Goal: Information Seeking & Learning: Find specific page/section

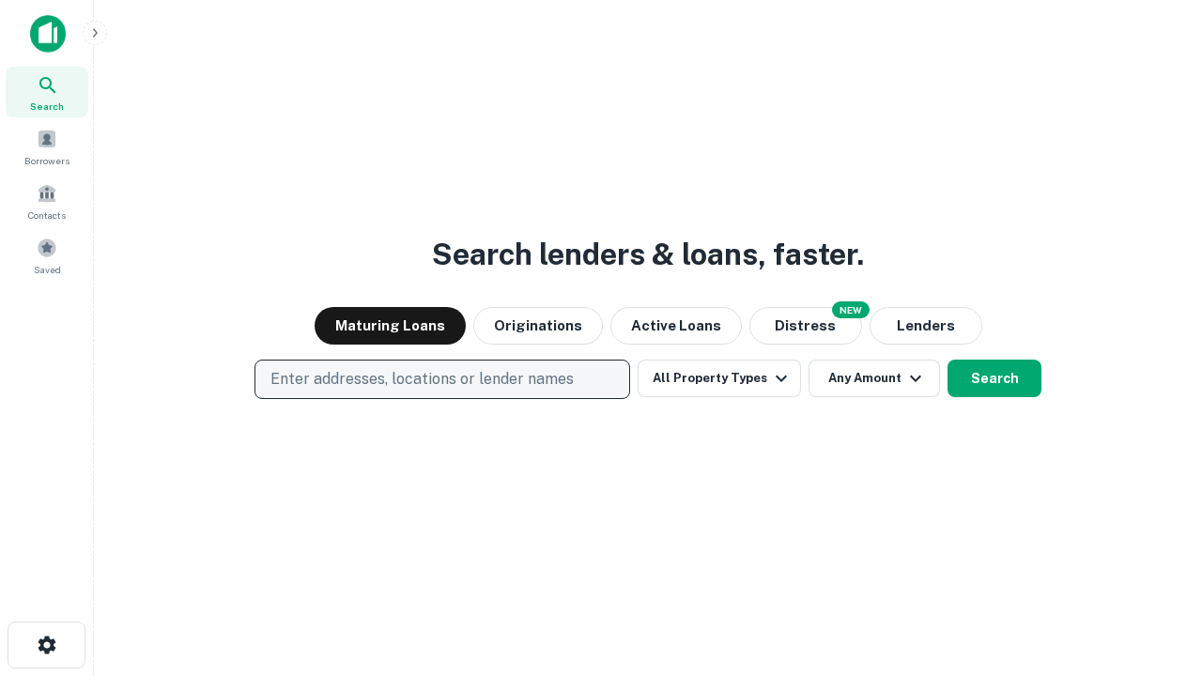
click at [441, 379] on p "Enter addresses, locations or lender names" at bounding box center [421, 379] width 303 height 23
type input "**********"
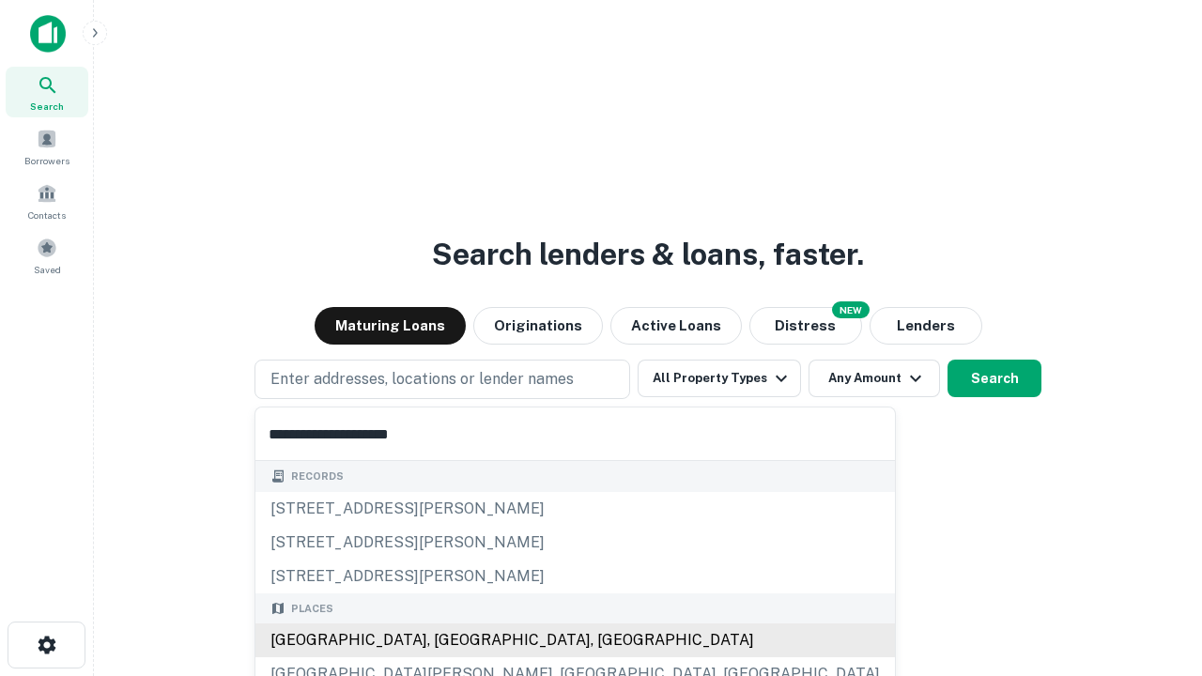
click at [449, 640] on div "[GEOGRAPHIC_DATA], [GEOGRAPHIC_DATA], [GEOGRAPHIC_DATA]" at bounding box center [575, 641] width 640 height 34
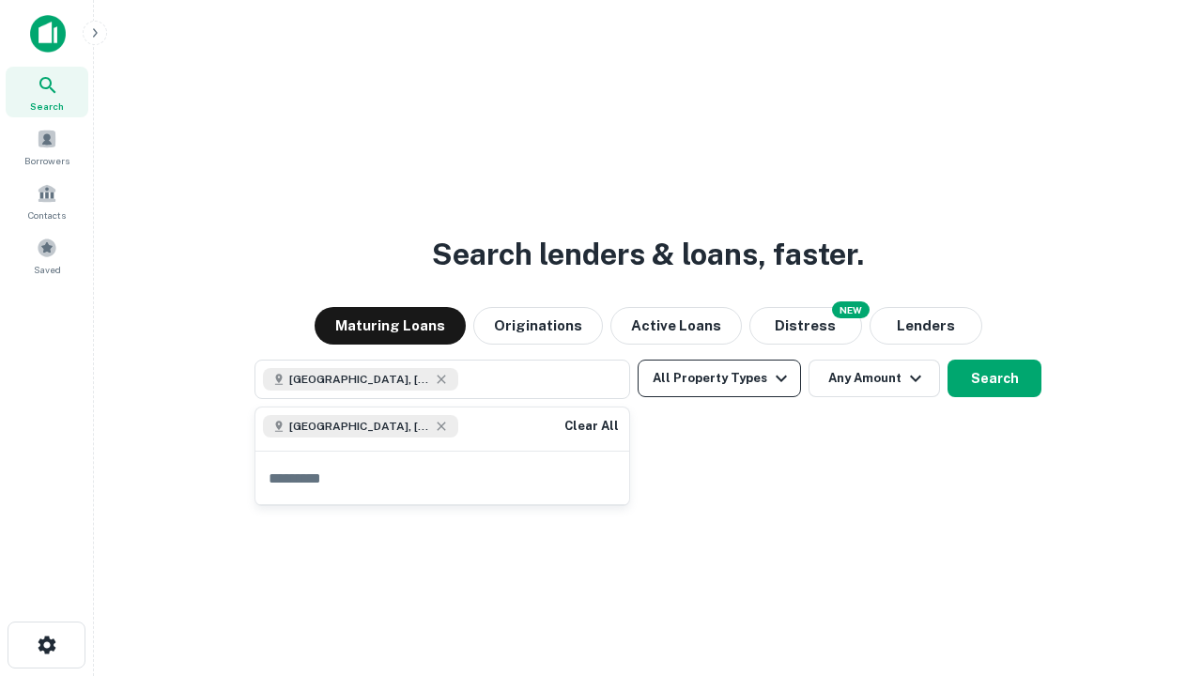
click at [719, 378] on button "All Property Types" at bounding box center [719, 379] width 163 height 38
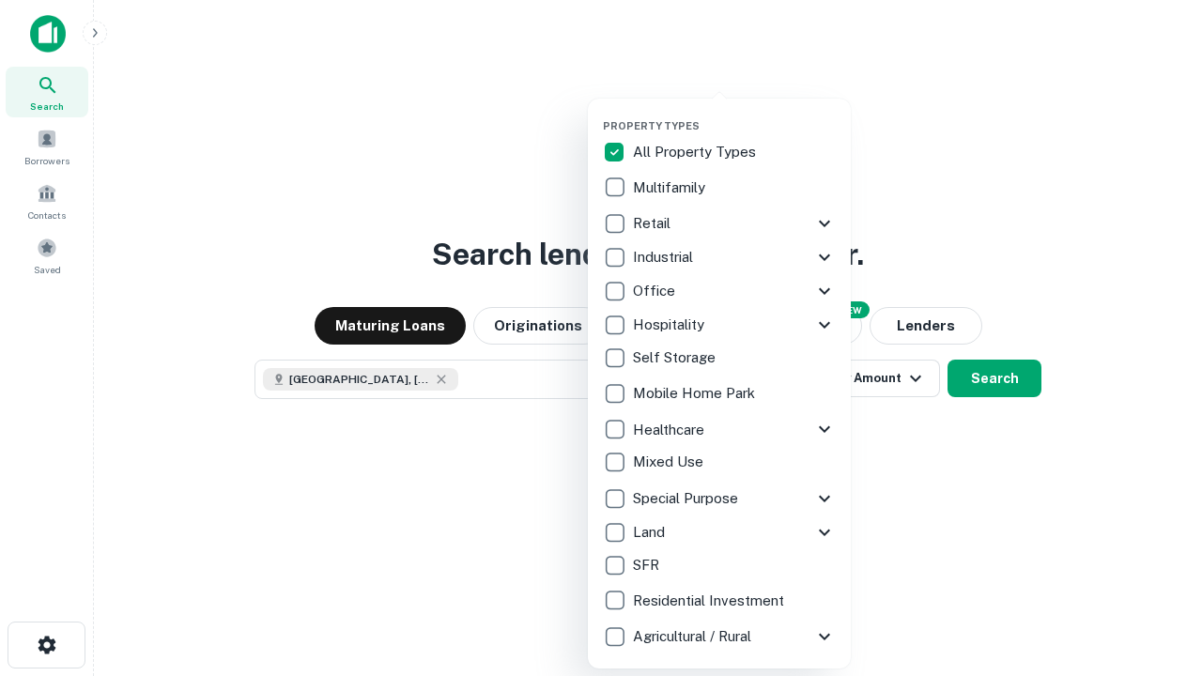
click at [734, 114] on button "button" at bounding box center [734, 114] width 263 height 1
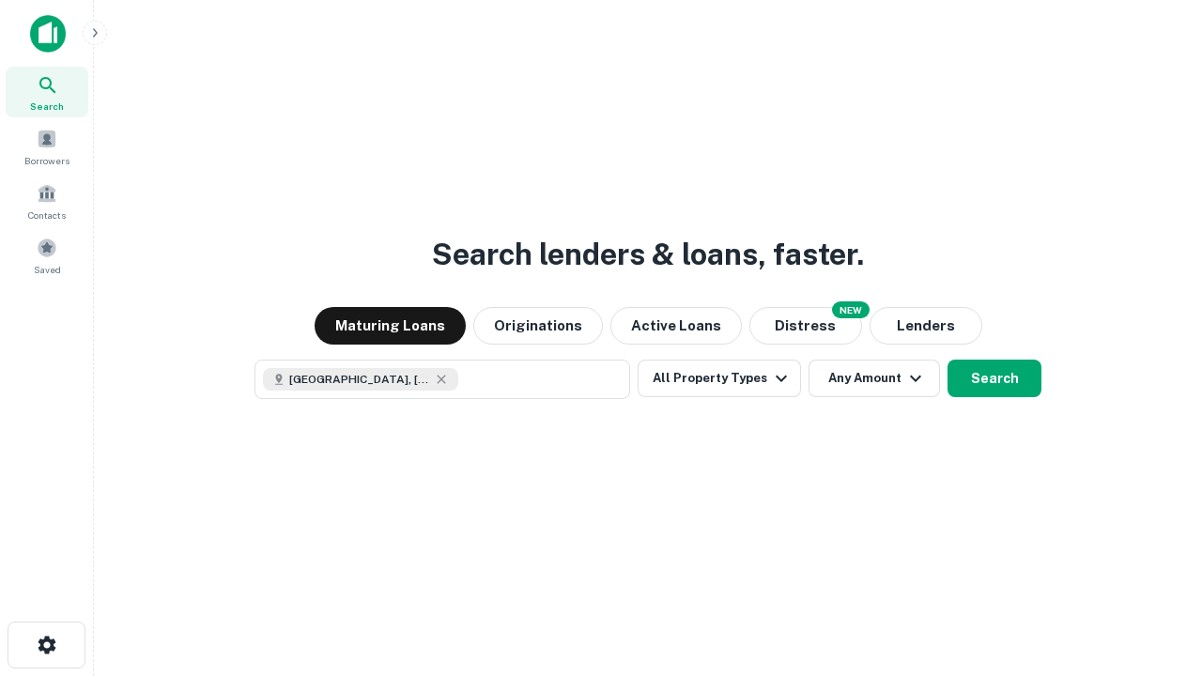
scroll to position [30, 0]
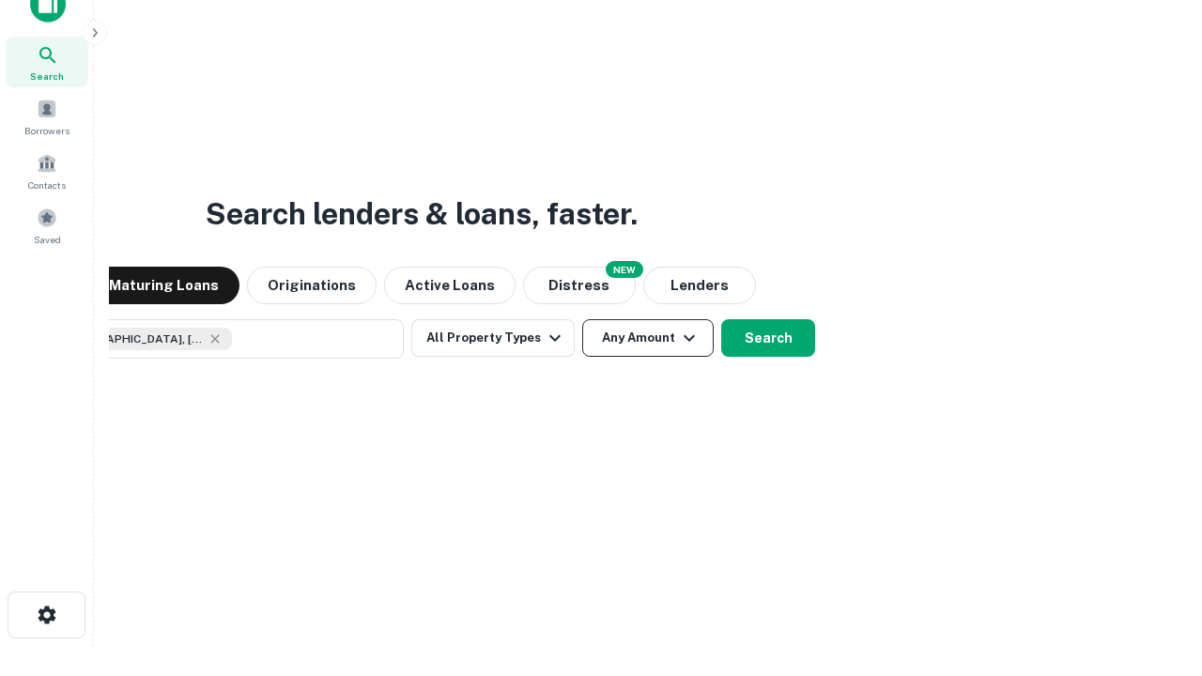
click at [582, 319] on button "Any Amount" at bounding box center [647, 338] width 131 height 38
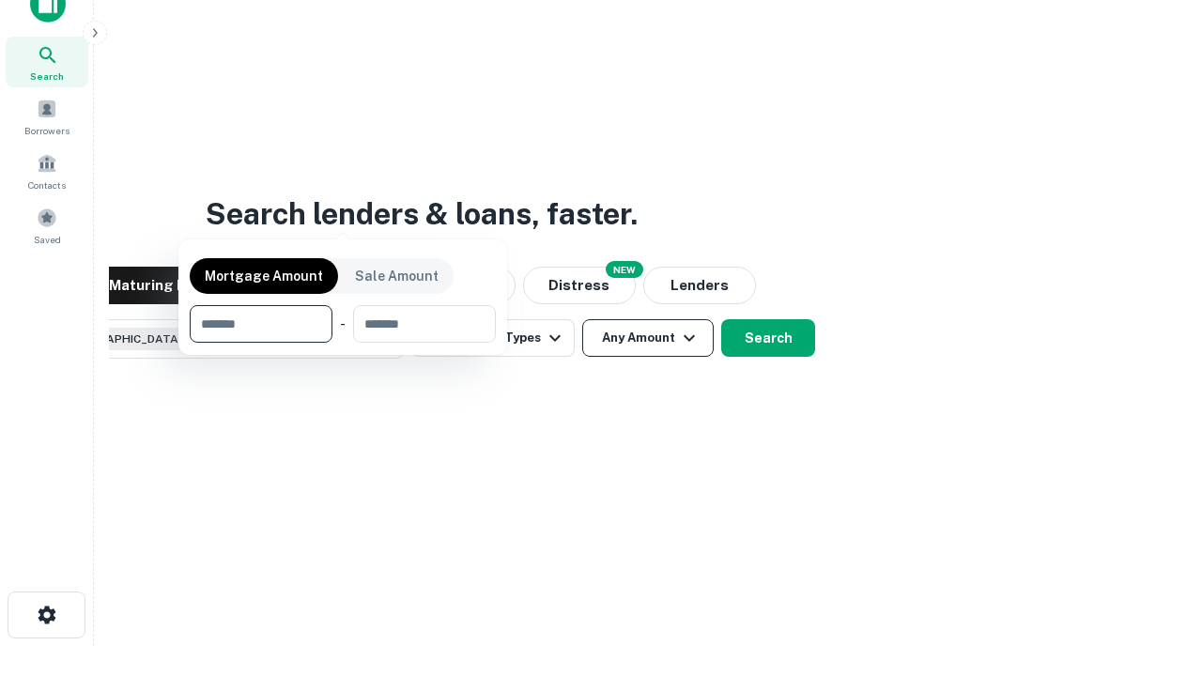
scroll to position [135, 532]
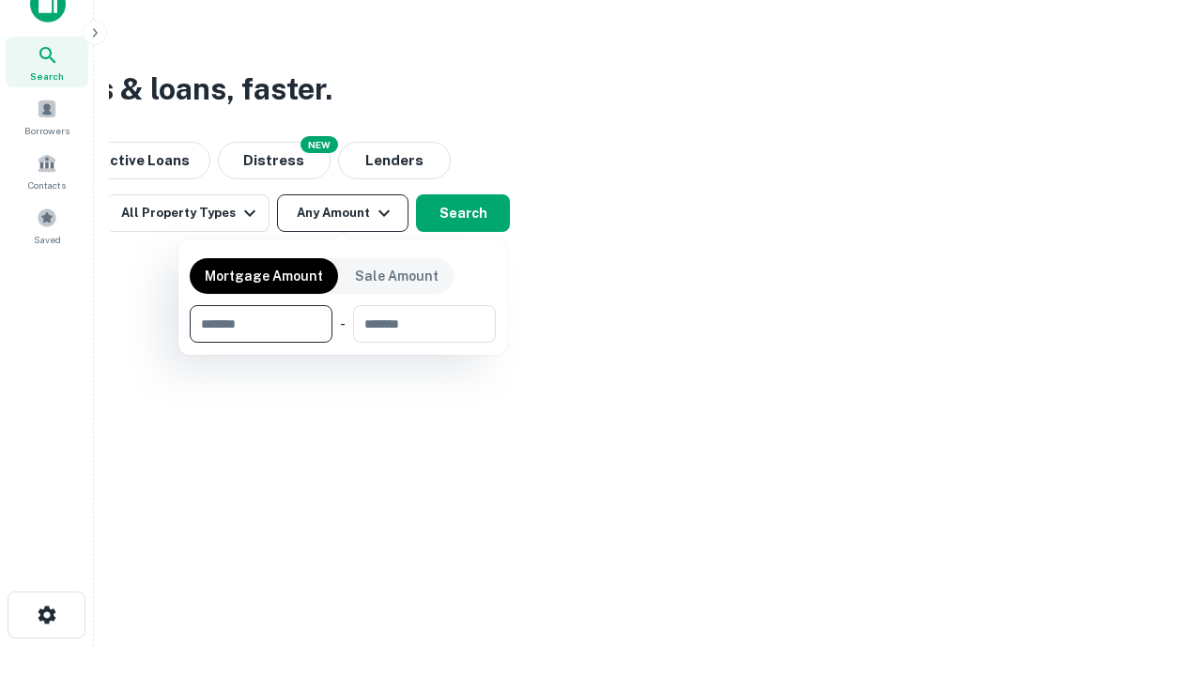
type input "*******"
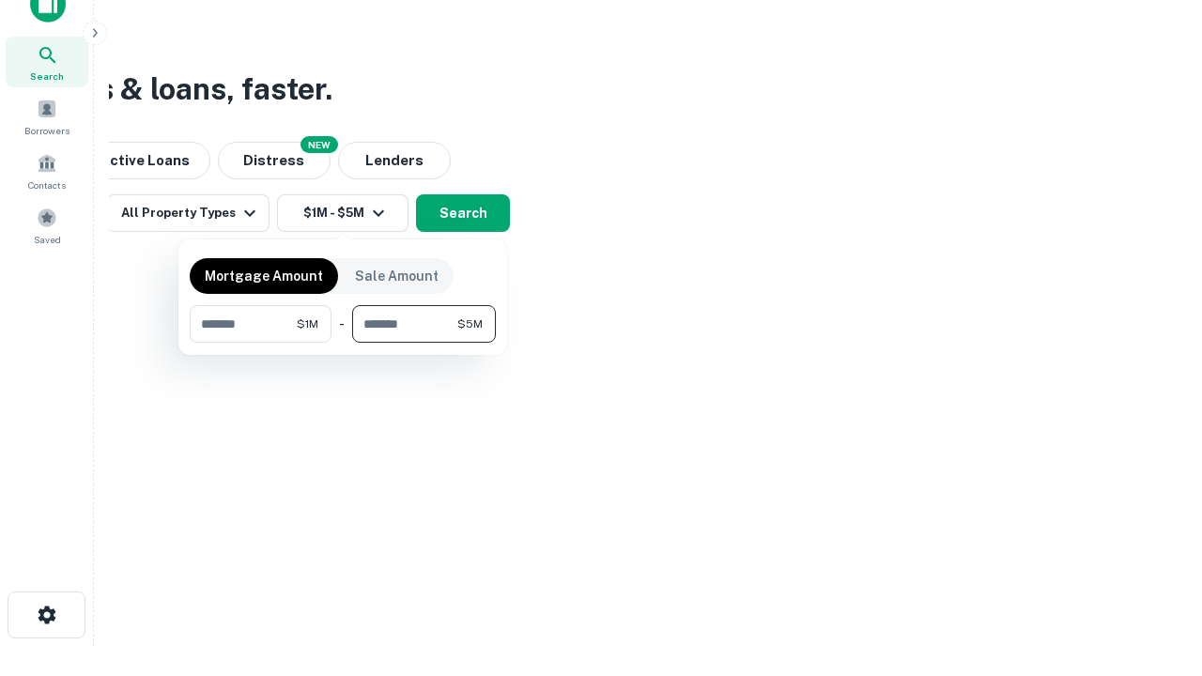
type input "*******"
click at [343, 343] on button "button" at bounding box center [343, 343] width 306 height 1
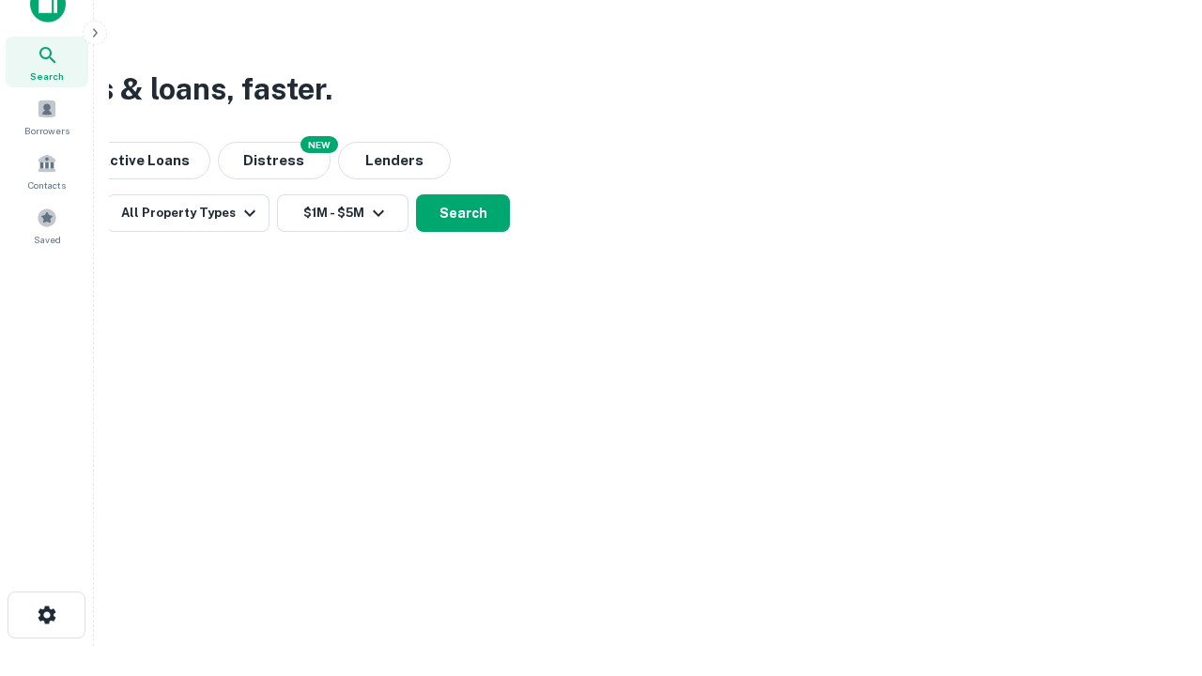
scroll to position [30, 0]
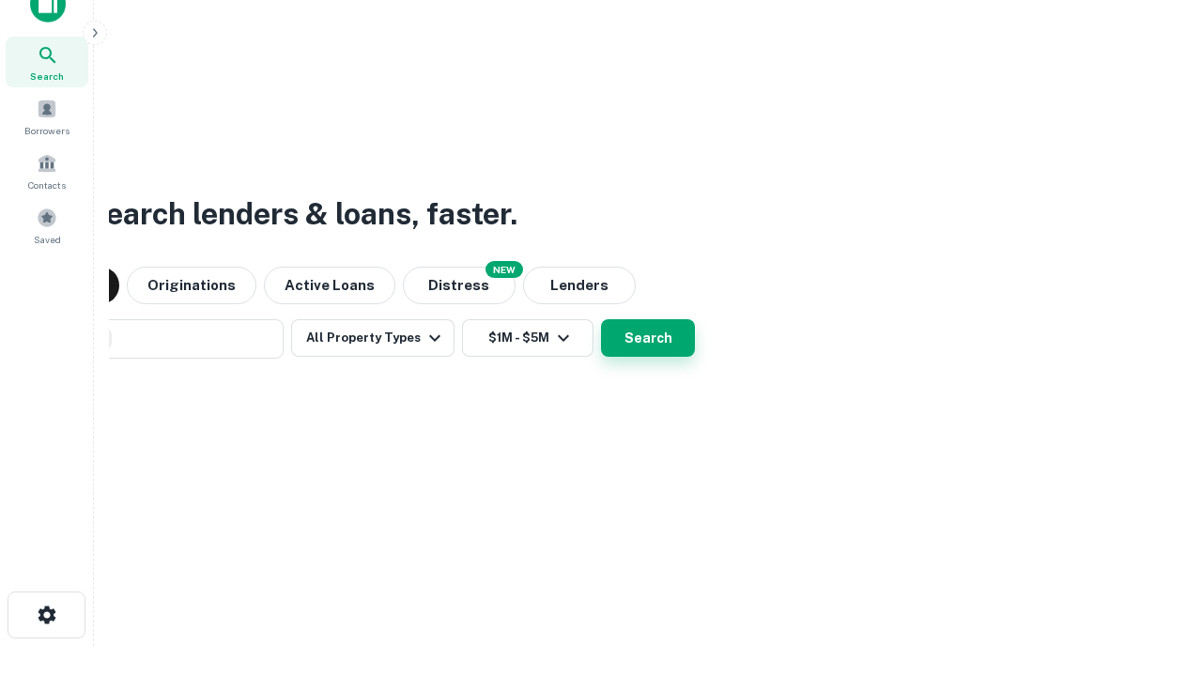
click at [601, 319] on button "Search" at bounding box center [648, 338] width 94 height 38
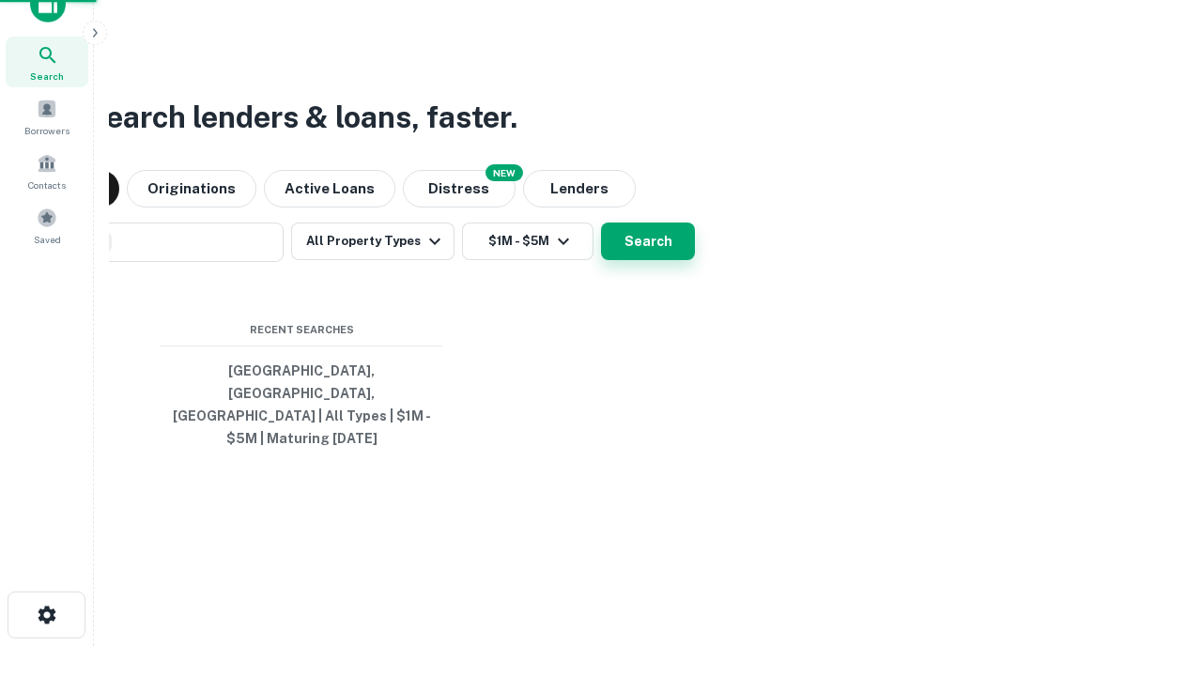
scroll to position [61, 532]
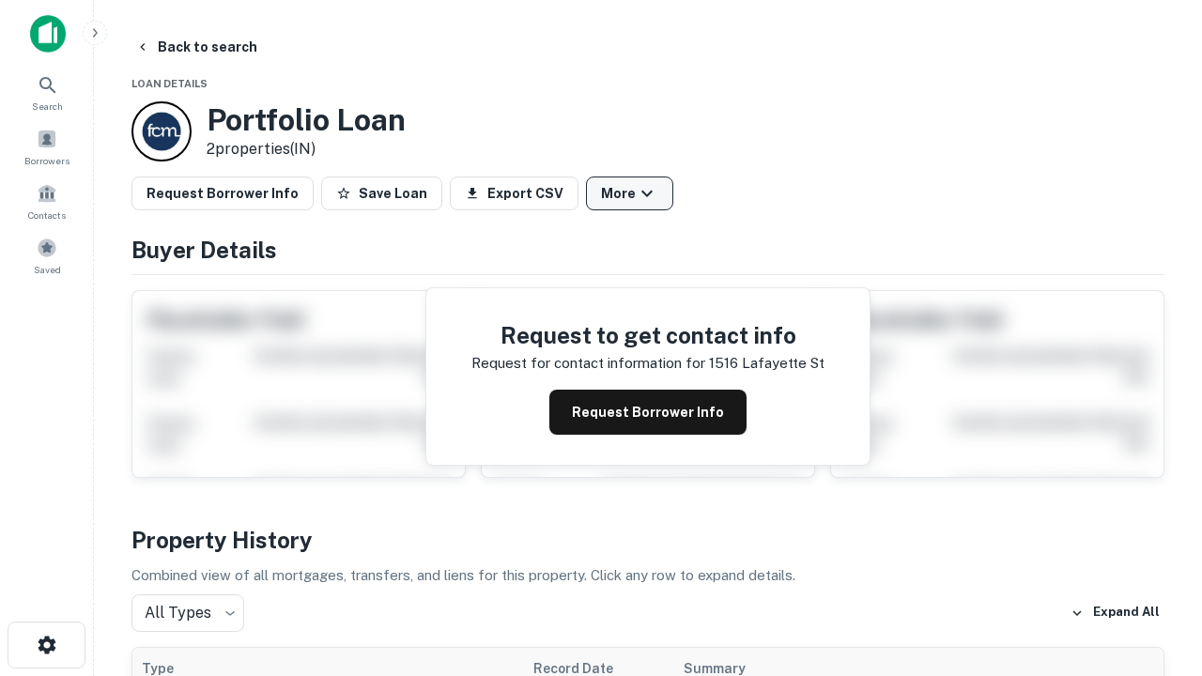
click at [629, 193] on button "More" at bounding box center [629, 194] width 87 height 34
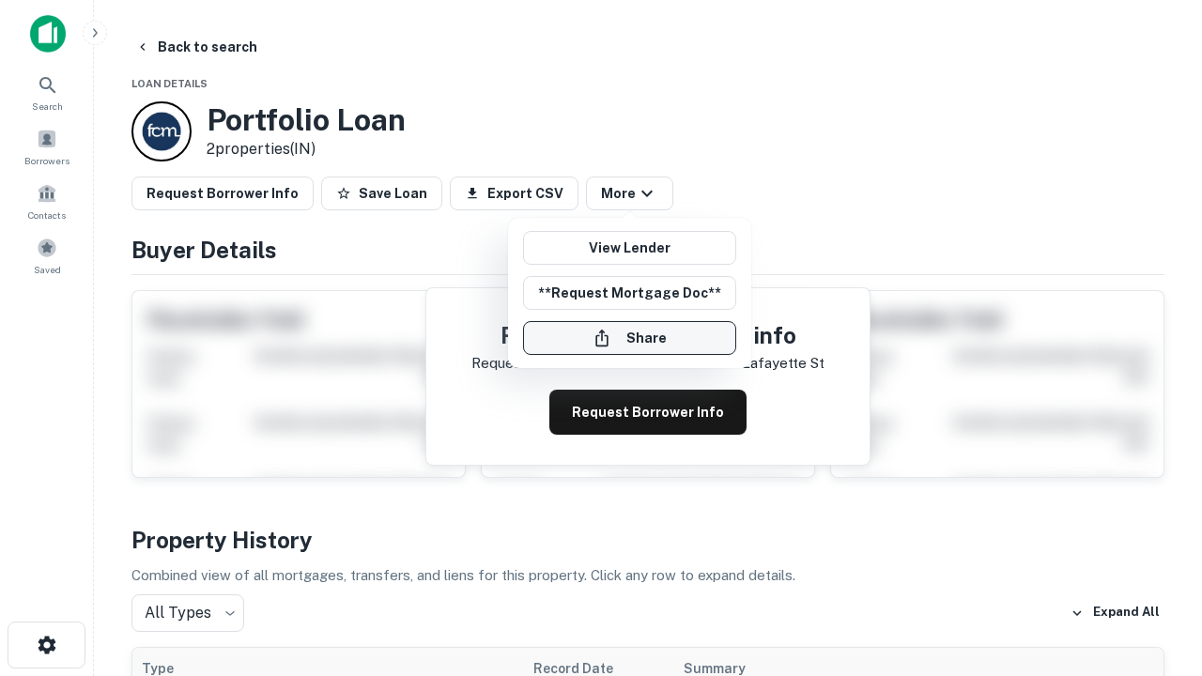
click at [629, 338] on button "Share" at bounding box center [629, 338] width 213 height 34
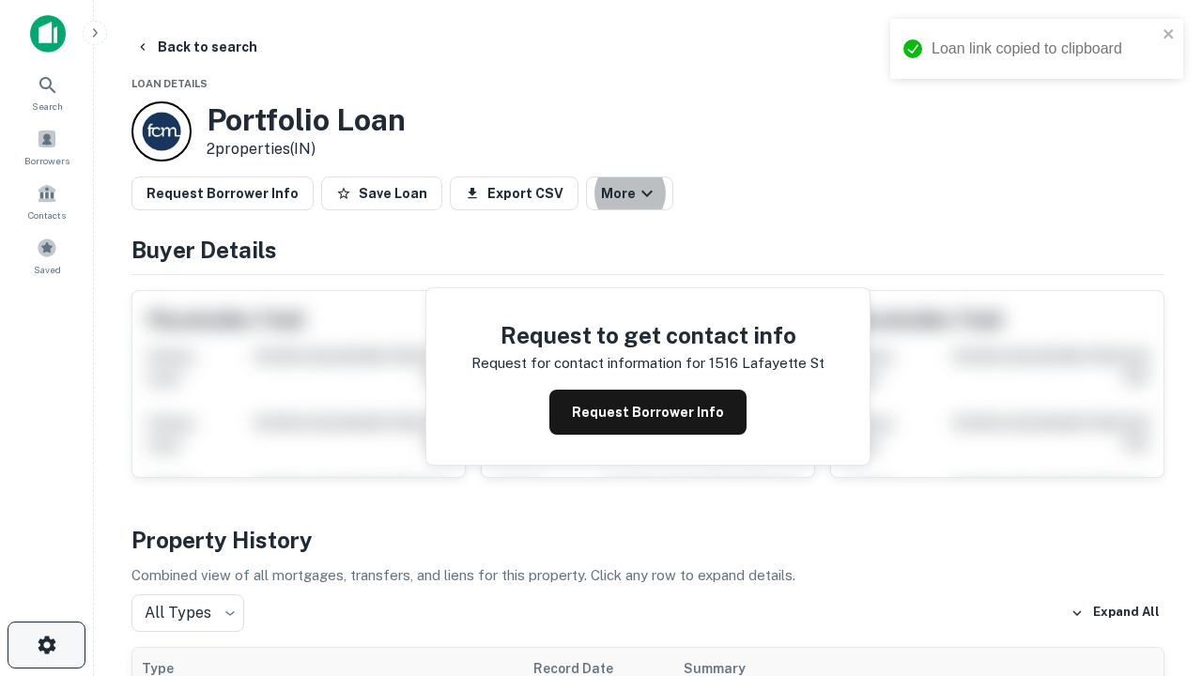
click at [46, 645] on icon "button" at bounding box center [47, 645] width 23 height 23
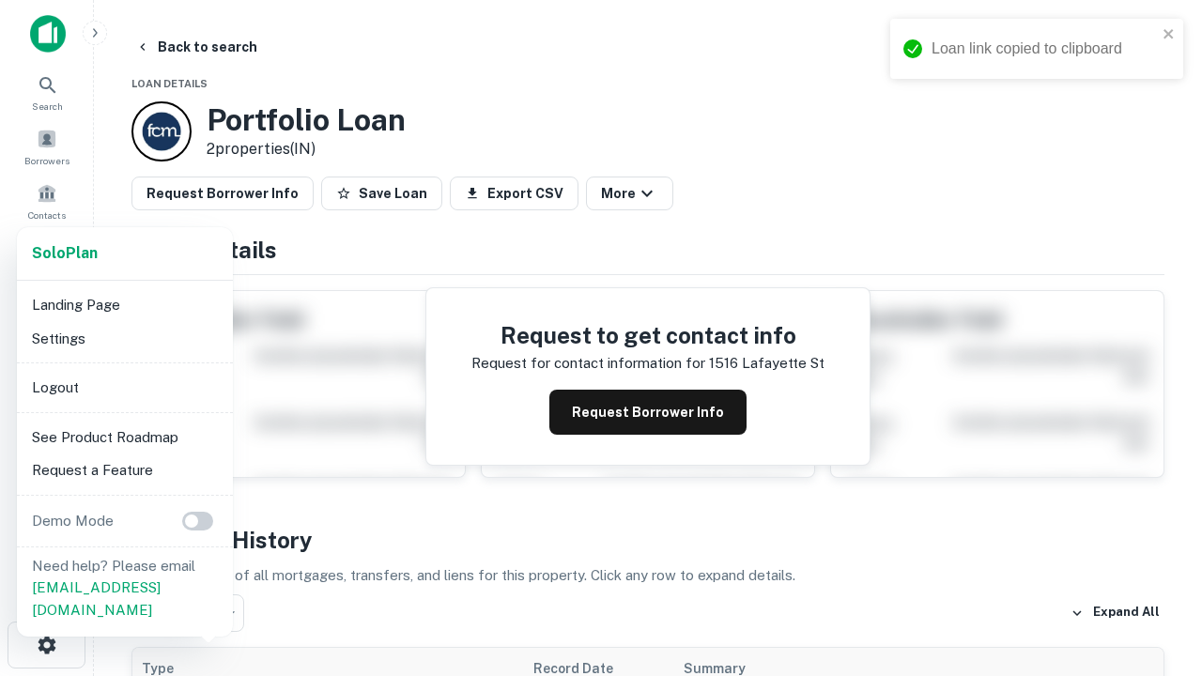
click at [124, 387] on li "Logout" at bounding box center [124, 388] width 201 height 34
